Goal: Task Accomplishment & Management: Use online tool/utility

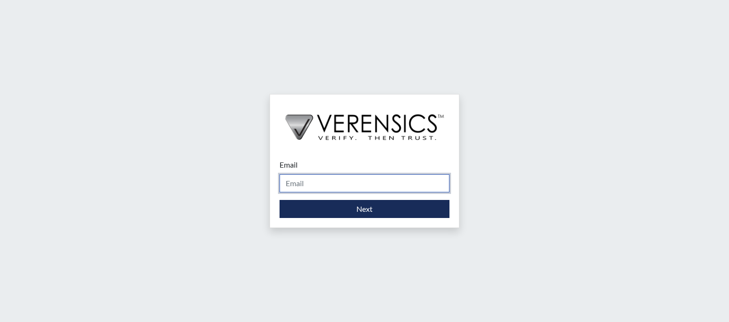
click at [323, 190] on input "Email" at bounding box center [365, 183] width 170 height 18
type input "[PERSON_NAME][EMAIL_ADDRESS][DOMAIN_NAME]"
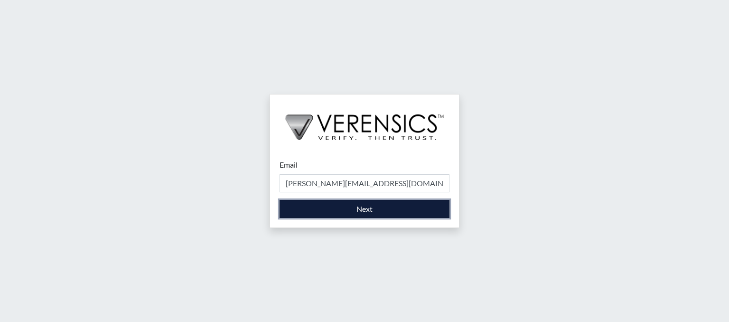
click at [356, 207] on button "Next" at bounding box center [365, 209] width 170 height 18
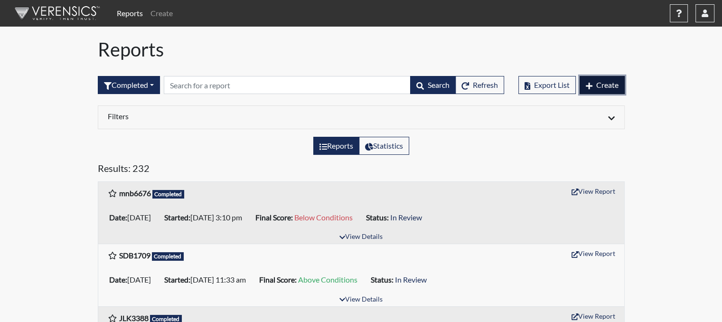
click at [600, 82] on span "Create" at bounding box center [607, 84] width 22 height 9
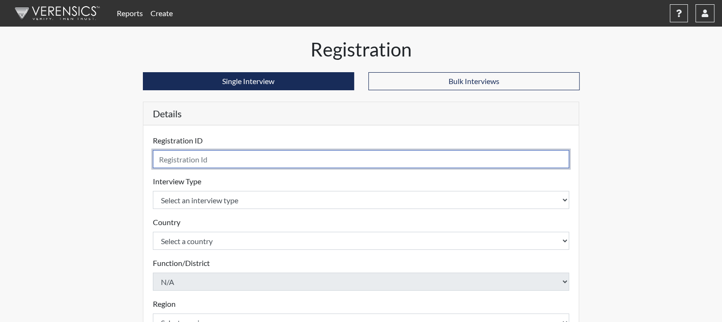
click at [550, 163] on input "text" at bounding box center [361, 159] width 417 height 18
type input "rlh0367"
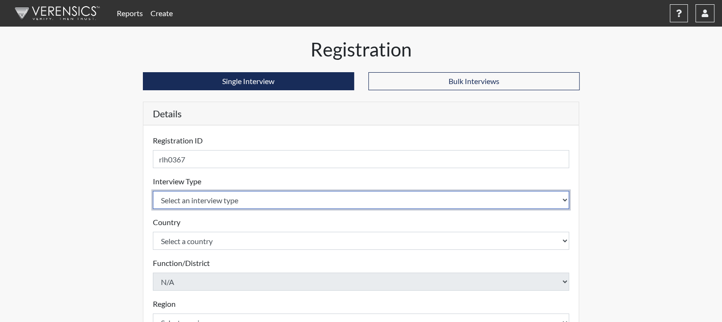
click at [473, 197] on select "Select an interview type Corrections Pre-Employment" at bounding box center [361, 200] width 417 height 18
select select "ff733e93-e1bf-11ea-9c9f-0eff0cf7eb8f"
click at [153, 191] on select "Select an interview type Corrections Pre-Employment" at bounding box center [361, 200] width 417 height 18
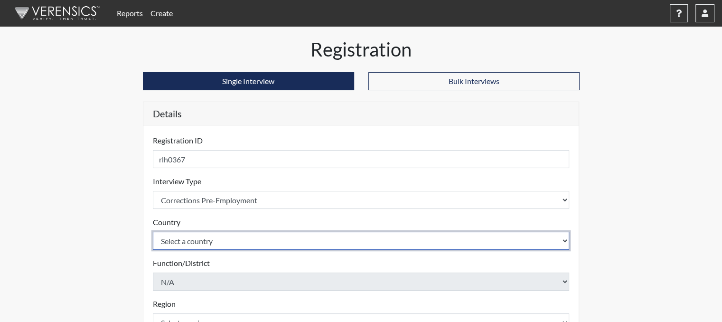
click at [435, 242] on select "Select a country [GEOGRAPHIC_DATA] [GEOGRAPHIC_DATA]" at bounding box center [361, 241] width 417 height 18
select select "united-states-of-[GEOGRAPHIC_DATA]"
click at [153, 232] on select "Select a country [GEOGRAPHIC_DATA] [GEOGRAPHIC_DATA]" at bounding box center [361, 241] width 417 height 18
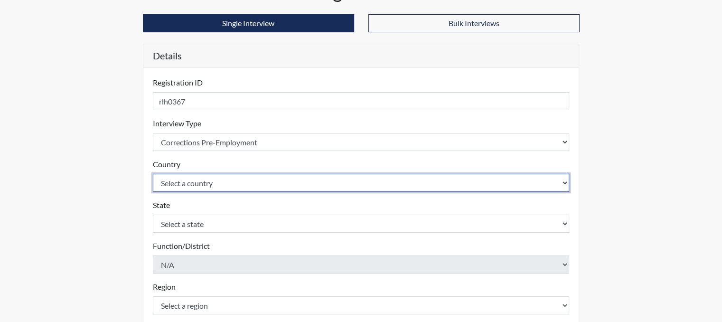
scroll to position [58, 0]
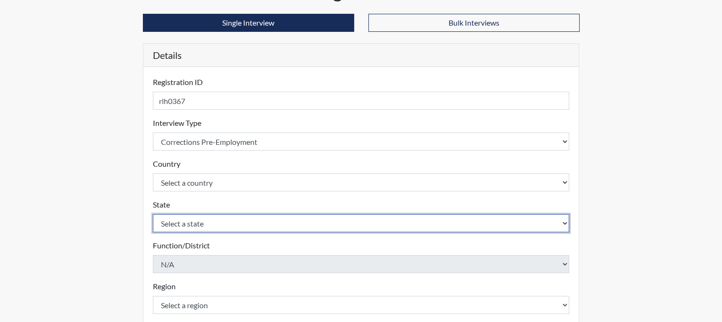
click at [406, 223] on select "Select a state [US_STATE] [US_STATE] [US_STATE] [US_STATE] [US_STATE] [US_STATE…" at bounding box center [361, 223] width 417 height 18
select select "GA"
click at [153, 214] on select "Select a state [US_STATE] [US_STATE] [US_STATE] [US_STATE] [US_STATE] [US_STATE…" at bounding box center [361, 223] width 417 height 18
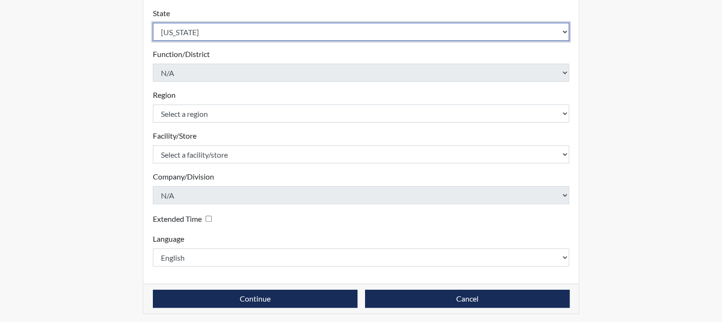
scroll to position [252, 0]
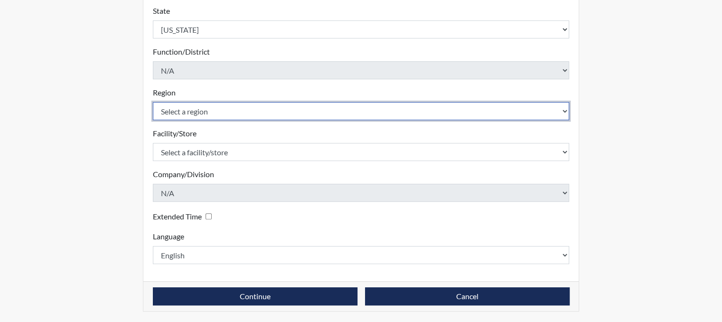
click at [238, 107] on select "Select a region [GEOGRAPHIC_DATA]" at bounding box center [361, 111] width 417 height 18
select select "743fb50d-a618-40f0-9631-f2ad6878b8a9"
click at [153, 102] on select "Select a region [GEOGRAPHIC_DATA]" at bounding box center [361, 111] width 417 height 18
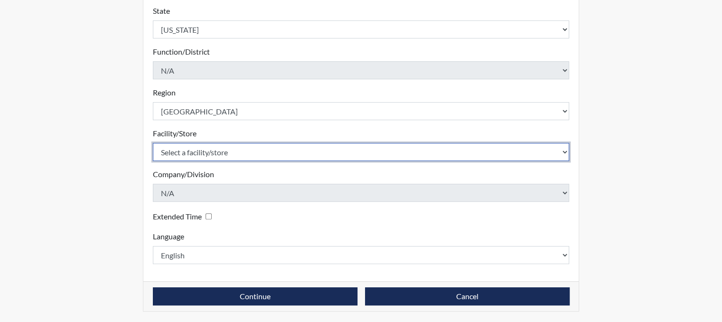
click at [250, 154] on select "Select a facility/store [PERSON_NAME]" at bounding box center [361, 152] width 417 height 18
select select "8e910059-186f-4f58-84aa-e2c3cd0b85af"
click at [153, 143] on select "Select a facility/store [PERSON_NAME]" at bounding box center [361, 152] width 417 height 18
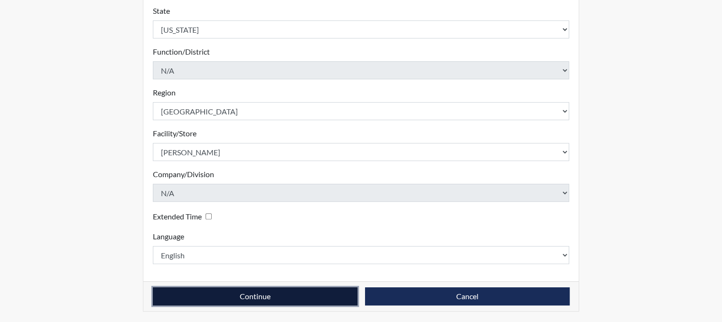
click at [258, 302] on button "Continue" at bounding box center [255, 296] width 205 height 18
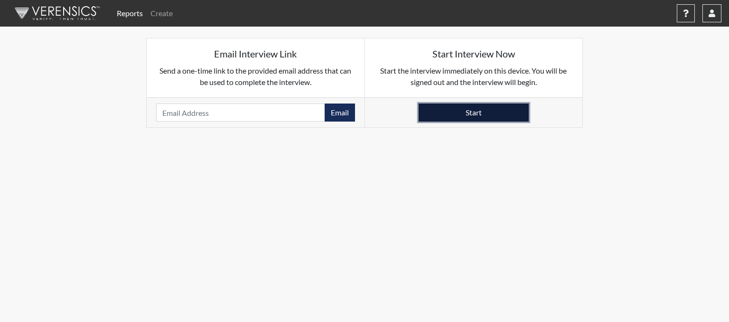
click at [484, 111] on button "Start" at bounding box center [474, 113] width 110 height 18
